Goal: Task Accomplishment & Management: Complete application form

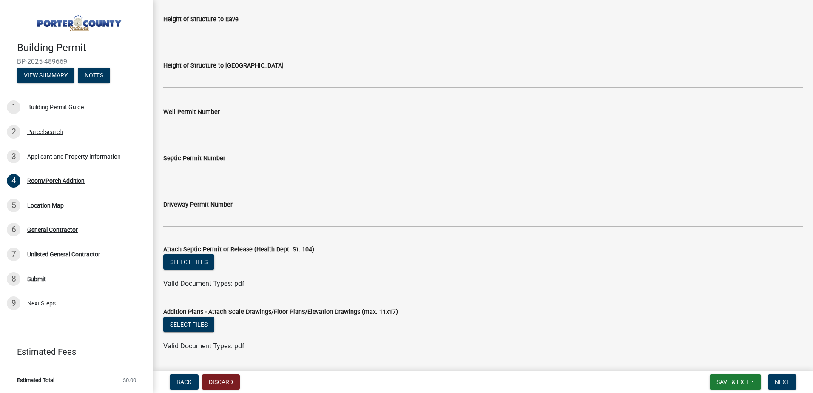
scroll to position [1469, 0]
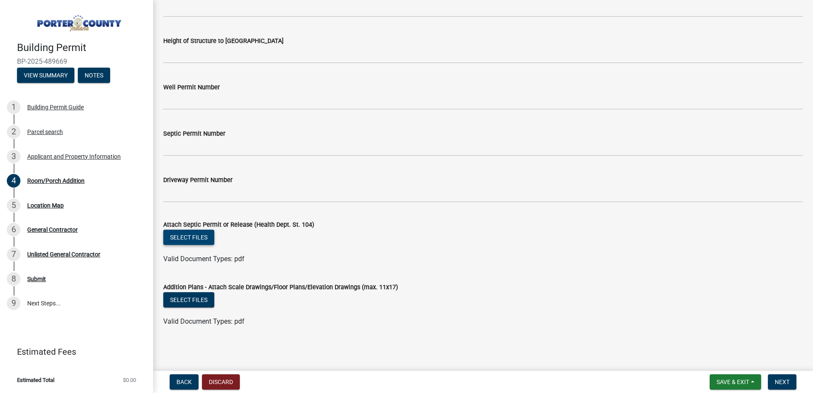
click at [177, 239] on button "Select files" at bounding box center [188, 237] width 51 height 15
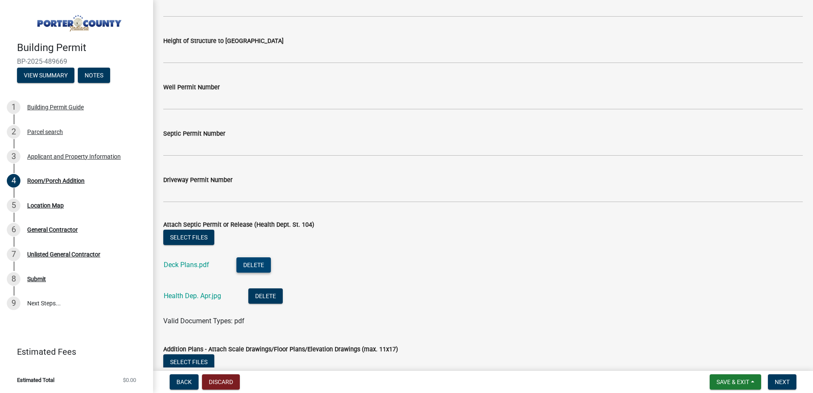
click at [264, 262] on button "Delete" at bounding box center [254, 264] width 34 height 15
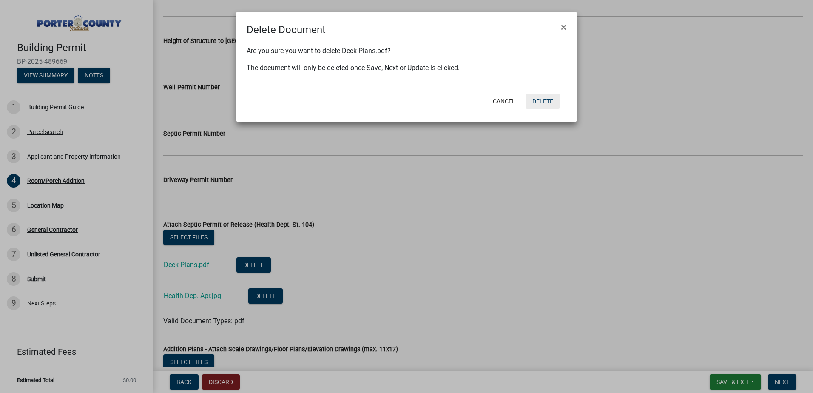
click at [545, 103] on button "Delete" at bounding box center [543, 101] width 34 height 15
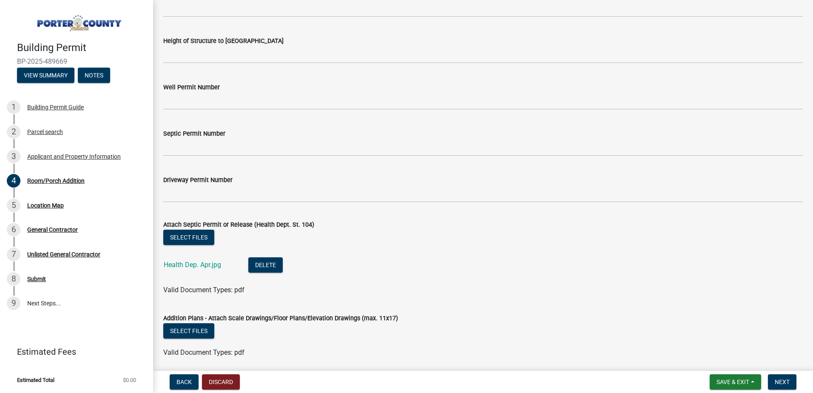
scroll to position [1500, 0]
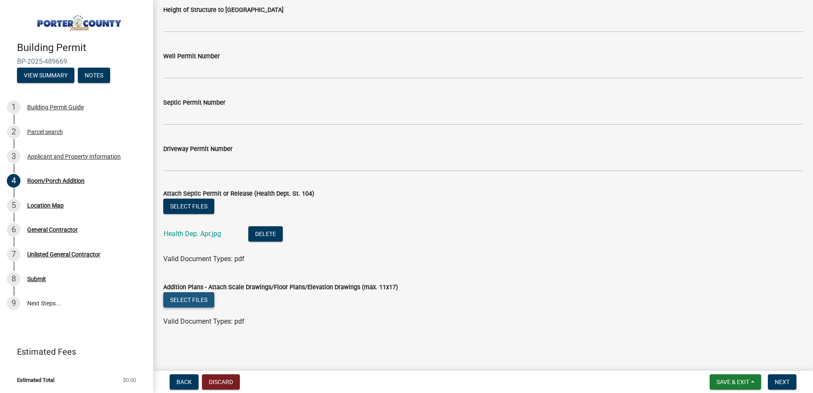
click at [201, 296] on button "Select files" at bounding box center [188, 299] width 51 height 15
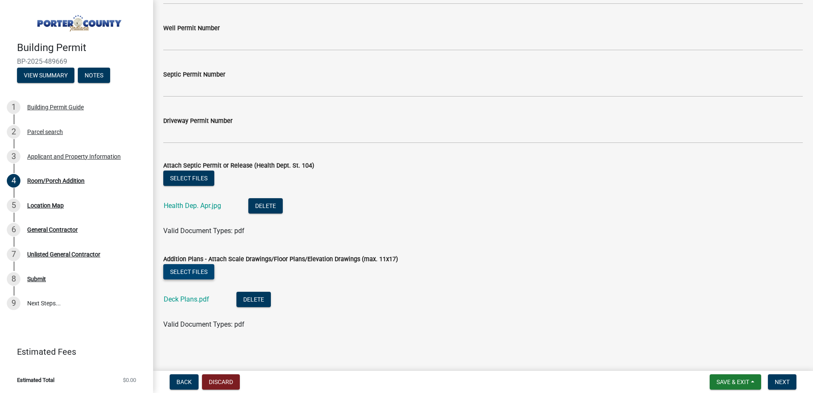
scroll to position [1531, 0]
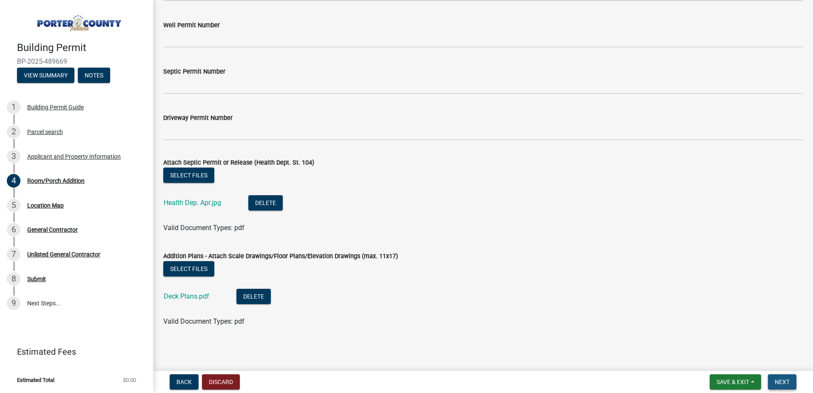
click at [787, 383] on span "Next" at bounding box center [782, 382] width 15 height 7
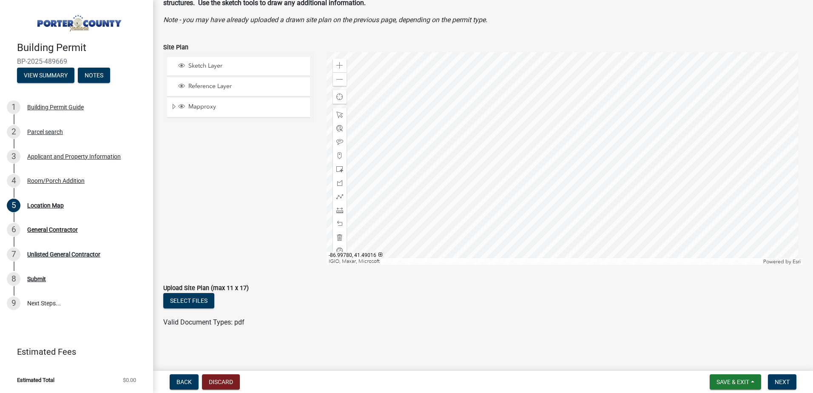
scroll to position [61, 0]
click at [191, 299] on button "Select files" at bounding box center [188, 299] width 51 height 15
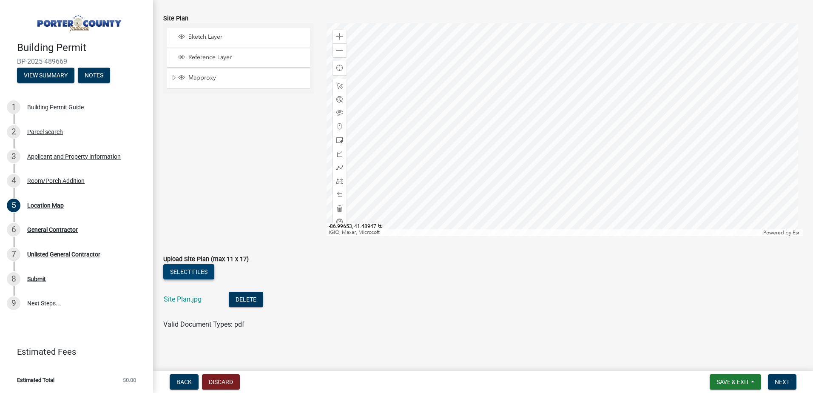
scroll to position [92, 0]
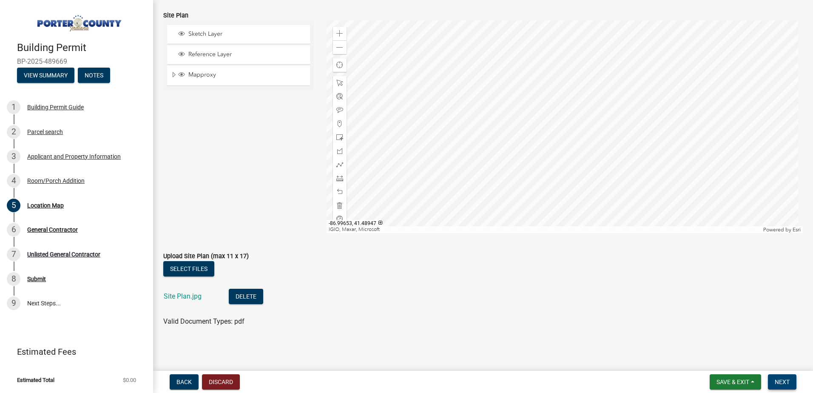
click at [787, 382] on span "Next" at bounding box center [782, 382] width 15 height 7
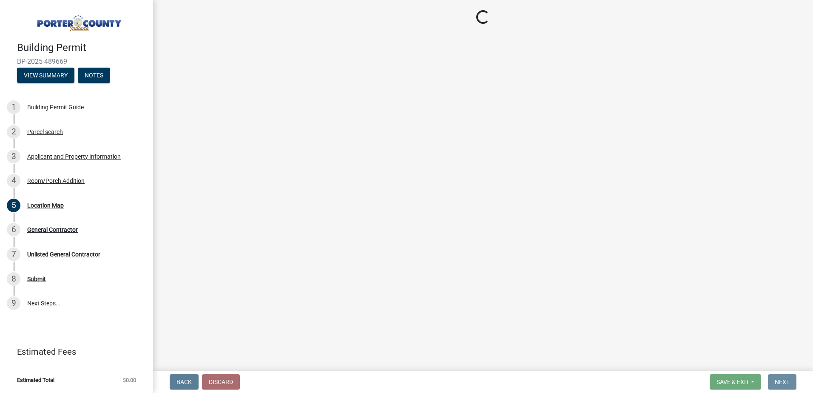
scroll to position [0, 0]
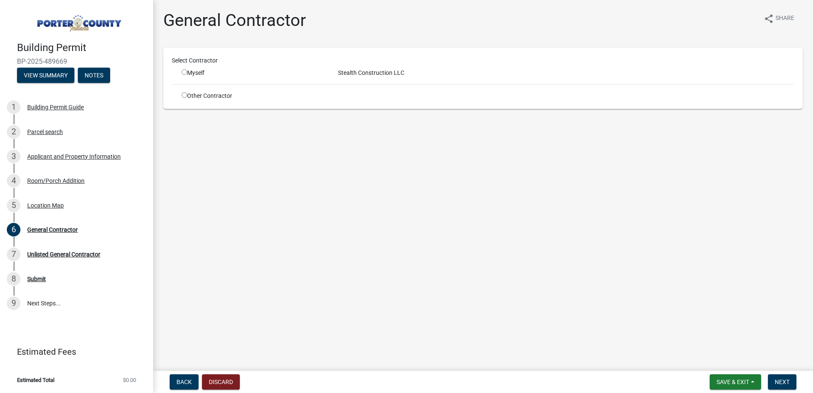
click at [184, 74] on input "radio" at bounding box center [185, 72] width 6 height 6
radio input "true"
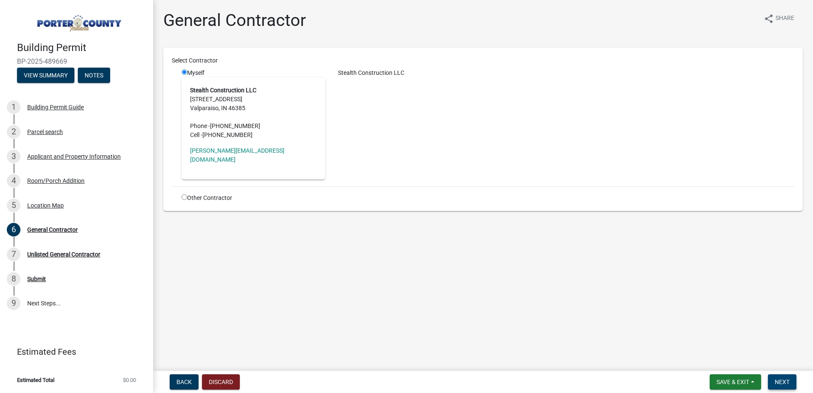
click at [770, 381] on button "Next" at bounding box center [782, 381] width 29 height 15
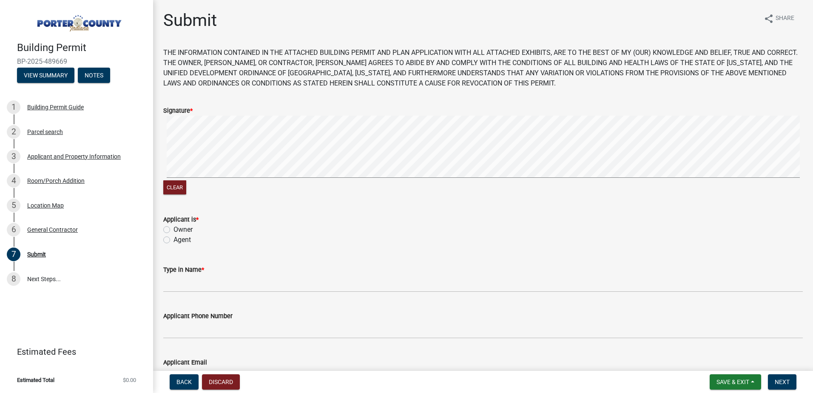
click at [182, 239] on label "Agent" at bounding box center [182, 240] width 17 height 10
click at [179, 239] on input "Agent" at bounding box center [177, 238] width 6 height 6
radio input "true"
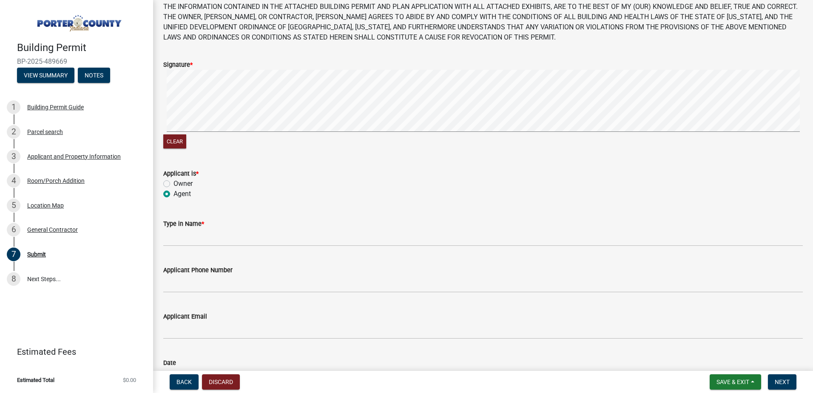
scroll to position [110, 0]
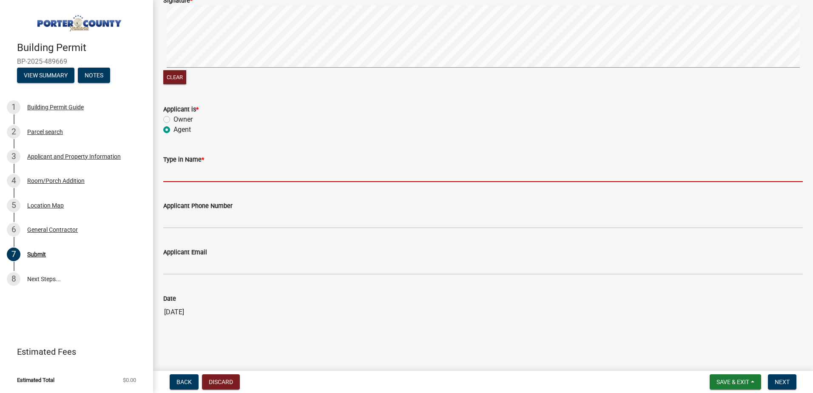
click at [191, 181] on input "Type in Name *" at bounding box center [483, 173] width 640 height 17
type input "[PERSON_NAME]"
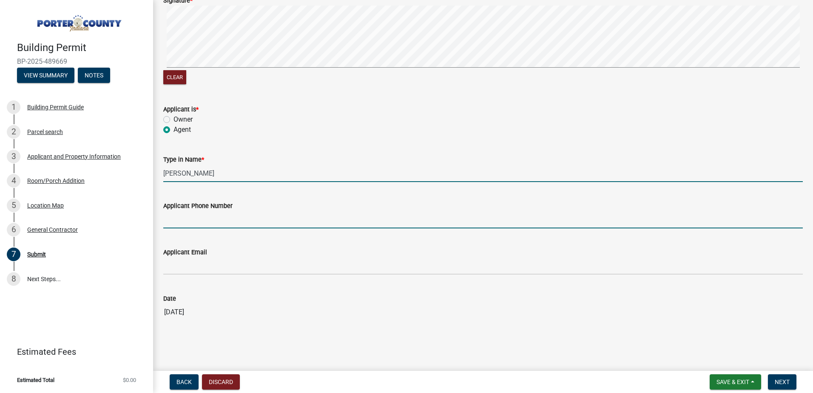
type input "2197026330"
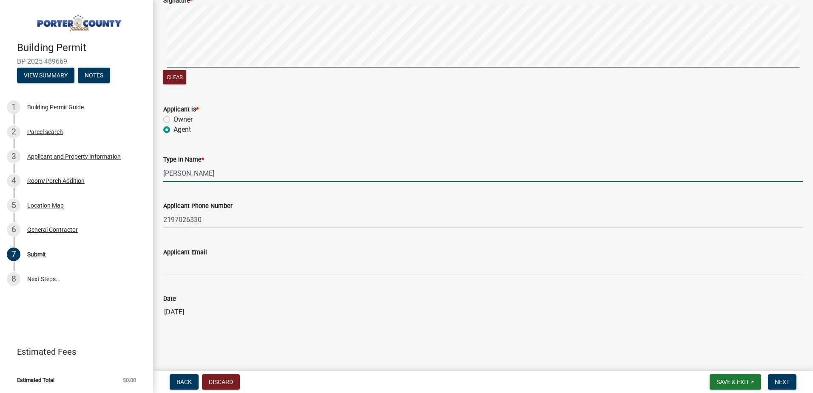
type input "[PERSON_NAME][EMAIL_ADDRESS][DOMAIN_NAME]"
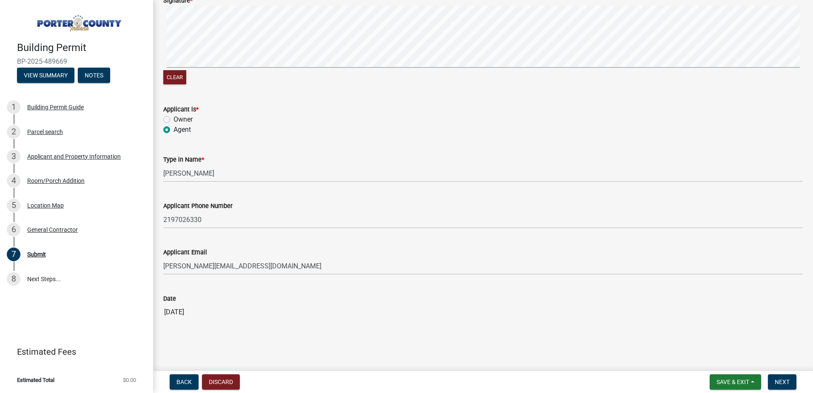
click at [289, 304] on input "[DATE]" at bounding box center [483, 312] width 640 height 17
click at [786, 379] on span "Next" at bounding box center [782, 382] width 15 height 7
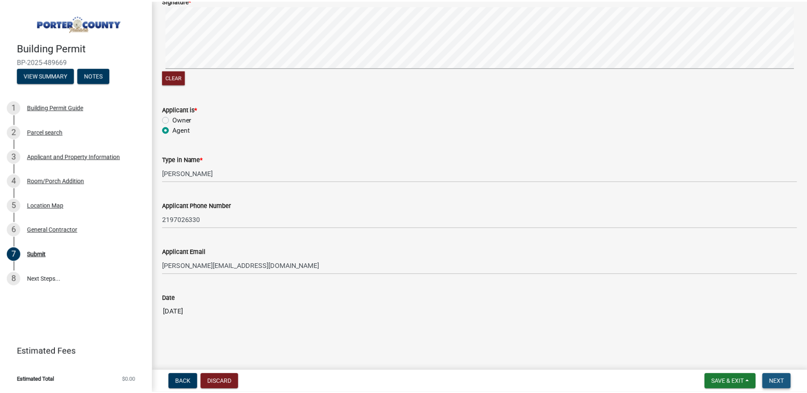
scroll to position [0, 0]
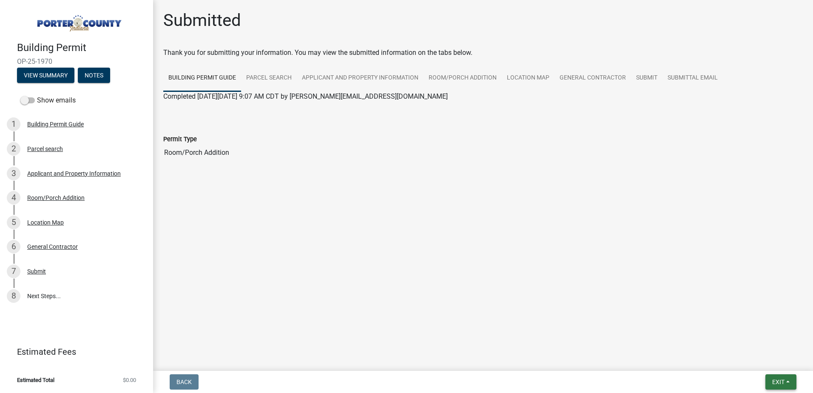
click at [771, 381] on button "Exit" at bounding box center [781, 381] width 31 height 15
click at [755, 360] on button "Save & Exit" at bounding box center [763, 360] width 68 height 20
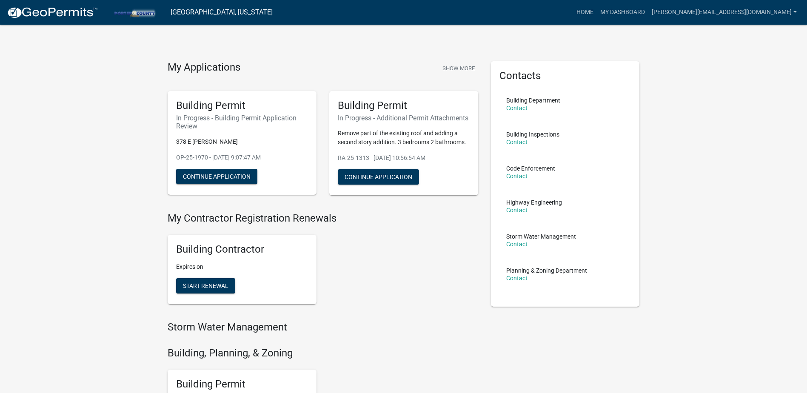
click at [425, 248] on div "Building Contractor Expires on Start Renewal" at bounding box center [322, 269] width 323 height 83
click at [248, 177] on button "Continue Application" at bounding box center [216, 176] width 81 height 15
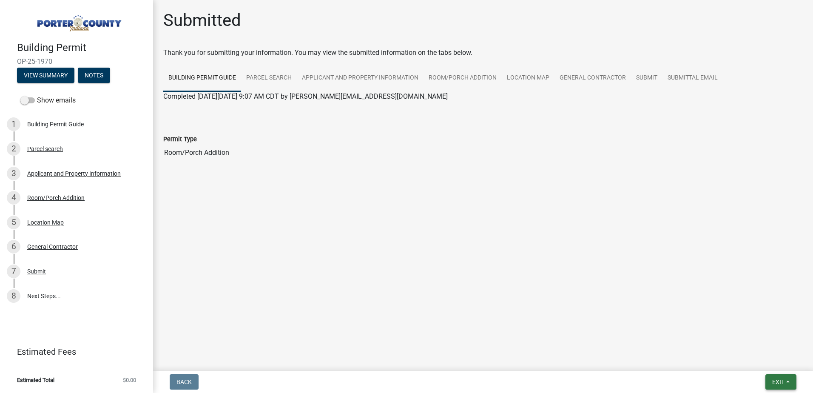
click at [775, 383] on span "Exit" at bounding box center [778, 382] width 12 height 7
click at [767, 363] on button "Save & Exit" at bounding box center [763, 360] width 68 height 20
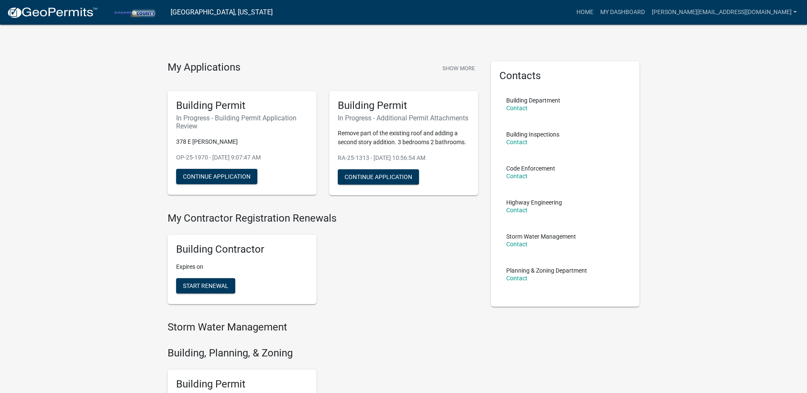
click at [432, 262] on div "Building Contractor Expires on Start Renewal" at bounding box center [322, 269] width 323 height 83
